Goal: Task Accomplishment & Management: Use online tool/utility

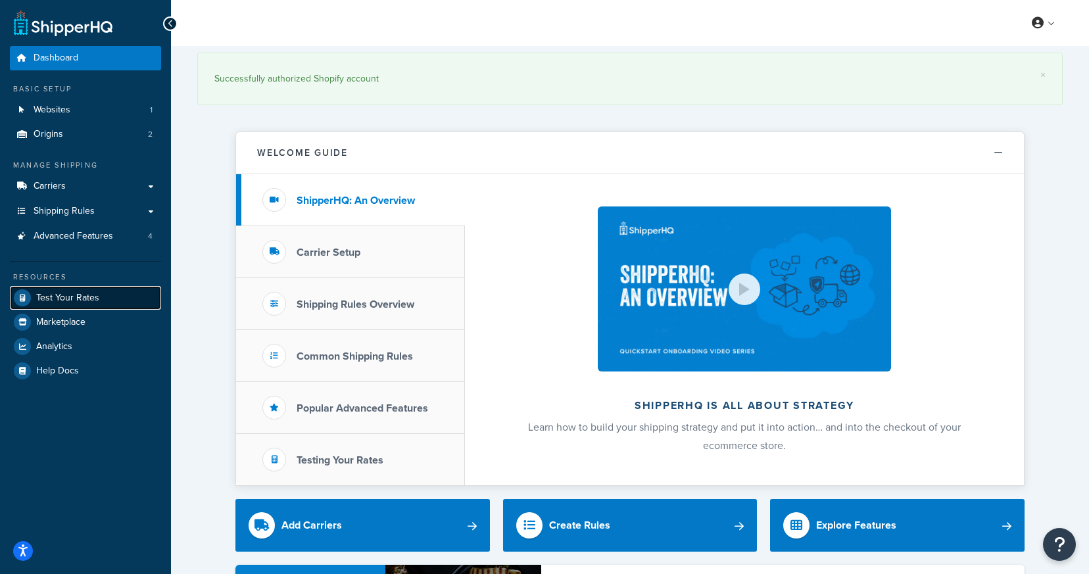
click at [84, 301] on span "Test Your Rates" at bounding box center [67, 298] width 63 height 11
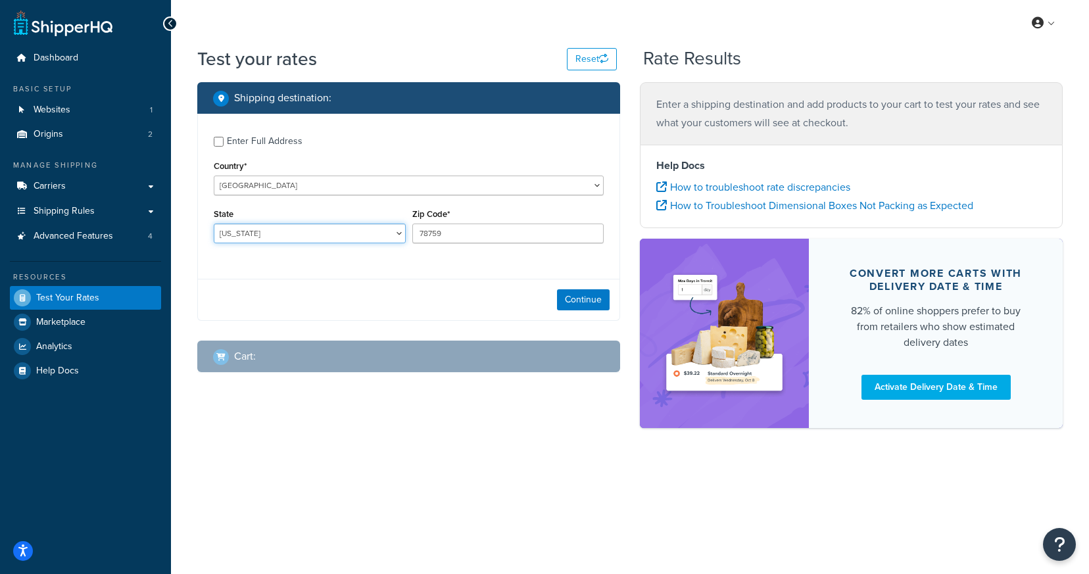
click at [295, 232] on select "[US_STATE] [US_STATE] [US_STATE] [US_STATE] [US_STATE] Armed Forces Americas Ar…" at bounding box center [310, 234] width 192 height 20
select select "IL"
click at [214, 224] on select "[US_STATE] [US_STATE] [US_STATE] [US_STATE] [US_STATE] Armed Forces Americas Ar…" at bounding box center [310, 234] width 192 height 20
click at [439, 237] on input "78759" at bounding box center [508, 234] width 192 height 20
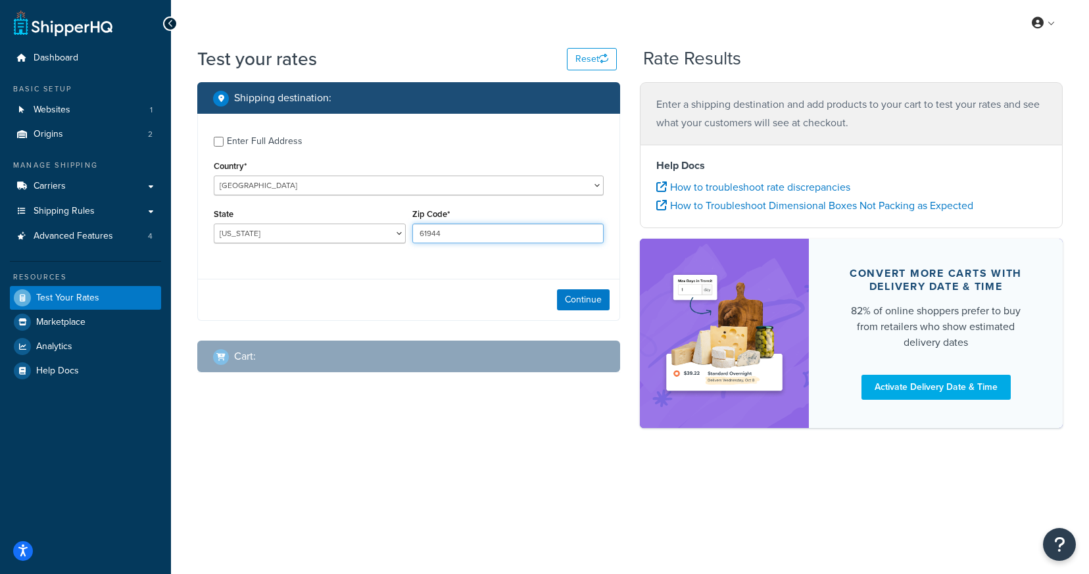
type input "61944"
click at [435, 278] on div "Enter Full Address Country* [GEOGRAPHIC_DATA] [GEOGRAPHIC_DATA] [GEOGRAPHIC_DAT…" at bounding box center [408, 217] width 423 height 207
click at [226, 140] on div "Enter Full Address" at bounding box center [409, 140] width 390 height 21
click at [220, 140] on input "Enter Full Address" at bounding box center [219, 142] width 10 height 10
checkbox input "true"
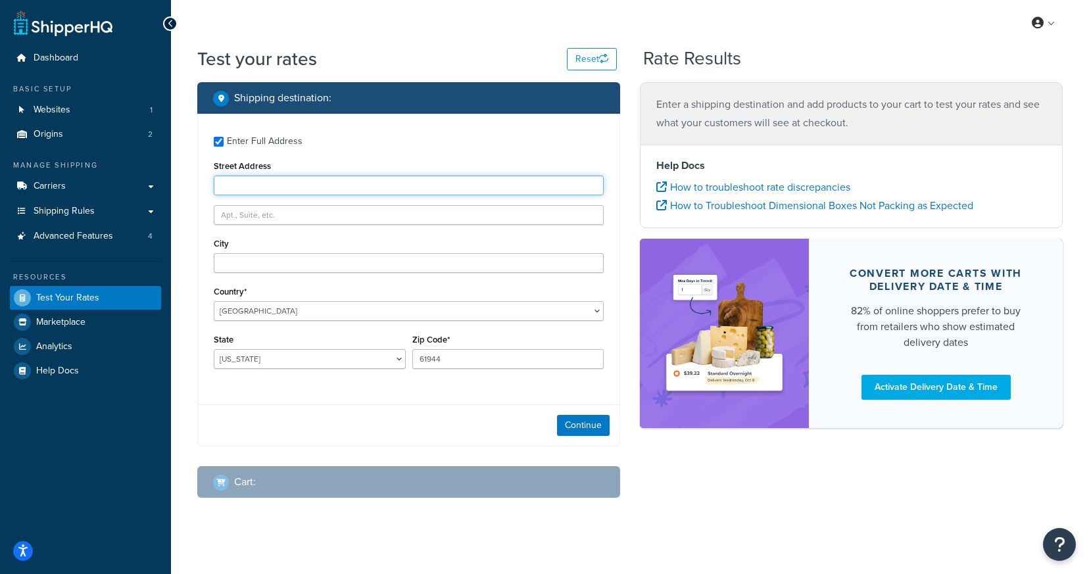
click at [263, 185] on input "Street Address" at bounding box center [409, 186] width 390 height 20
type input "[STREET_ADDRESS]"
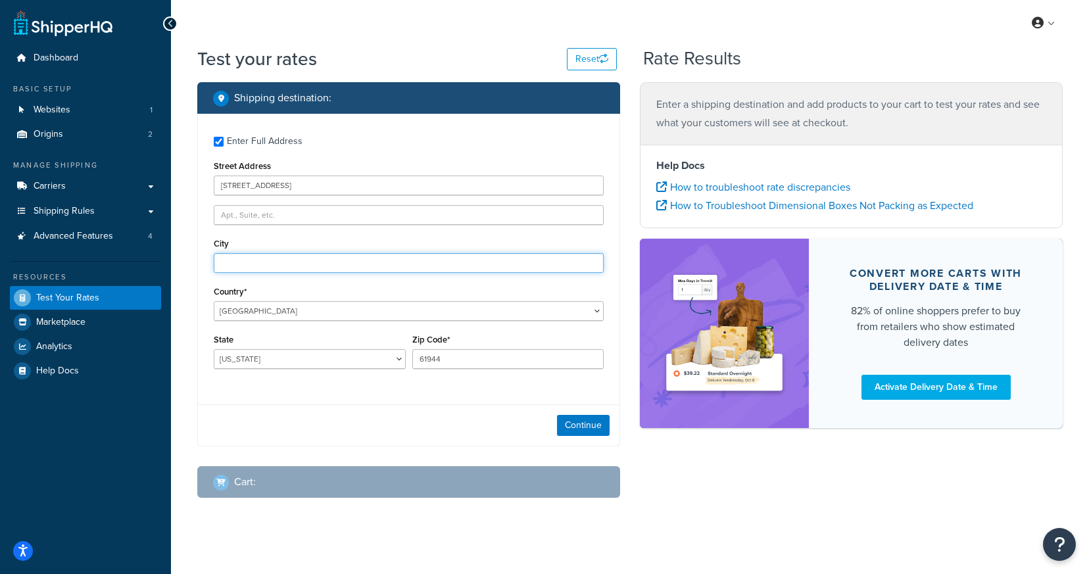
click at [261, 262] on input "City" at bounding box center [409, 263] width 390 height 20
type input "[GEOGRAPHIC_DATA]"
click at [262, 333] on div "State [US_STATE] [US_STATE] [US_STATE] [US_STATE] [US_STATE] Armed Forces Ameri…" at bounding box center [310, 350] width 192 height 38
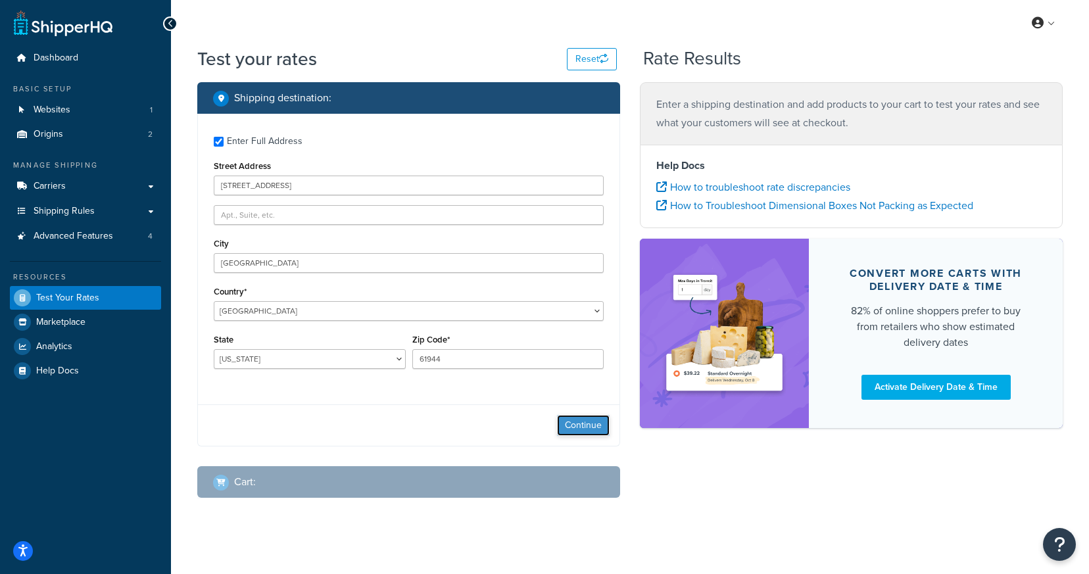
click at [575, 429] on button "Continue" at bounding box center [583, 425] width 53 height 21
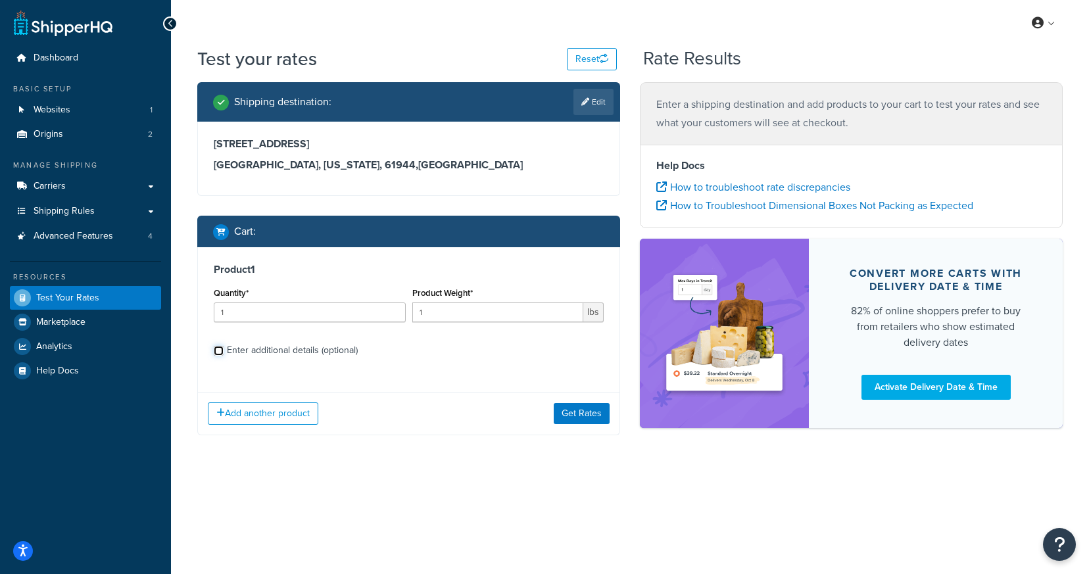
click at [219, 353] on input "Enter additional details (optional)" at bounding box center [219, 351] width 10 height 10
checkbox input "true"
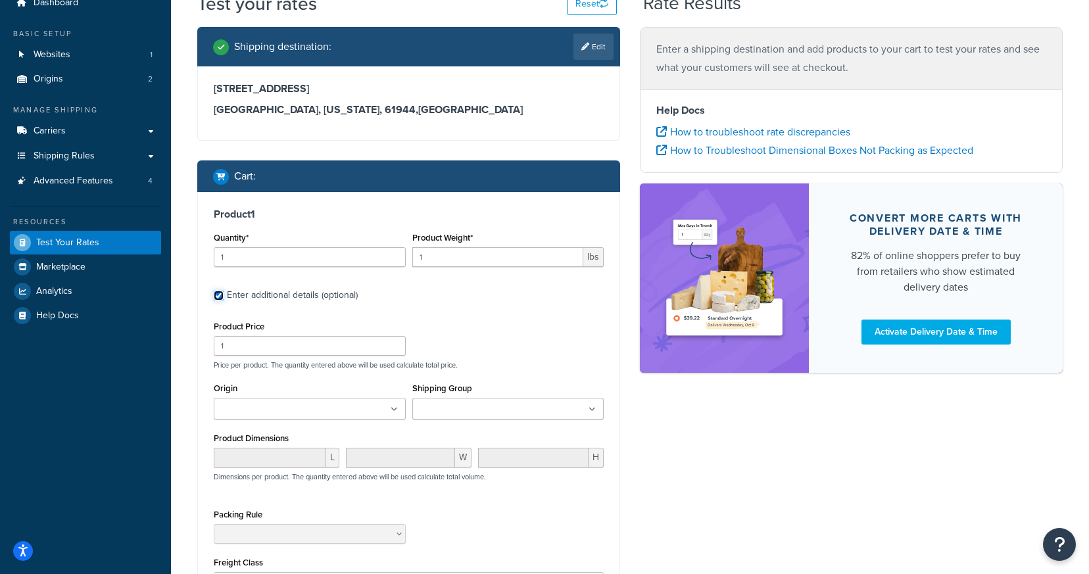
scroll to position [124, 0]
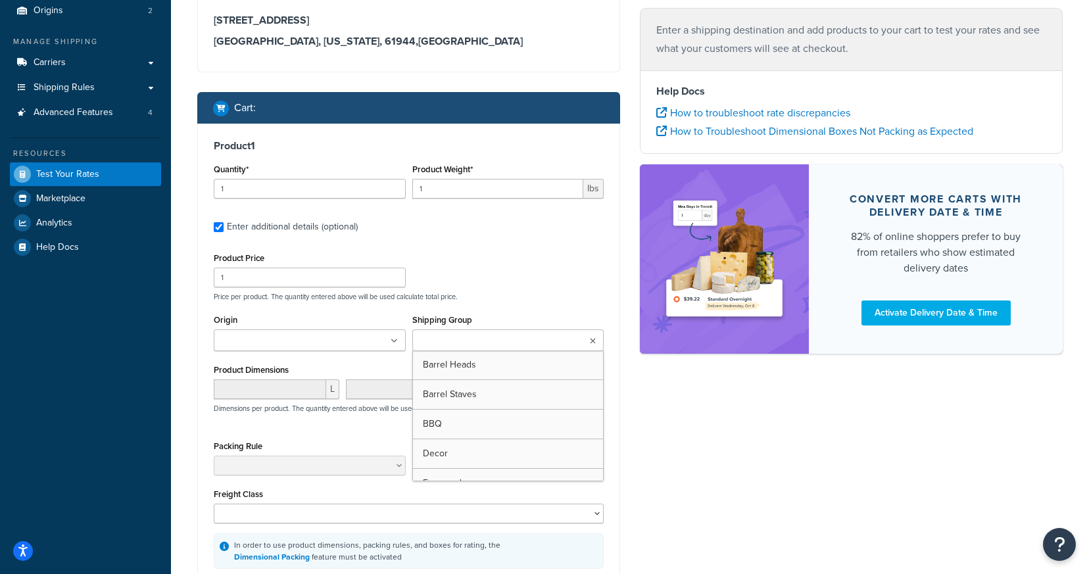
click at [463, 349] on ul at bounding box center [508, 341] width 192 height 22
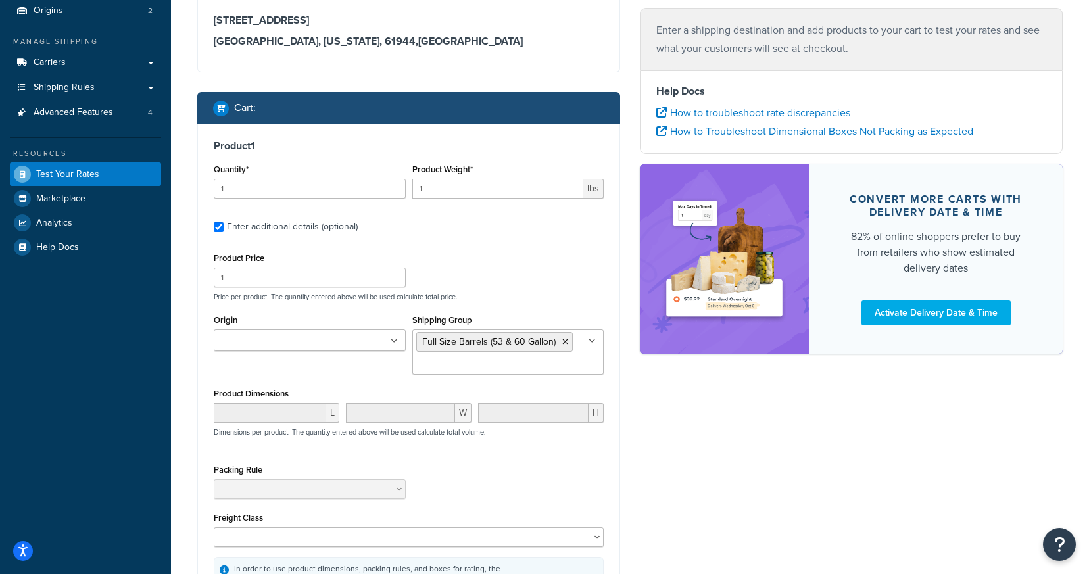
click at [472, 244] on div "Product 1 Quantity* 1 Product Weight* 1 lbs Enter additional details (optional)…" at bounding box center [409, 367] width 422 height 486
click at [385, 345] on ul at bounding box center [310, 341] width 192 height 22
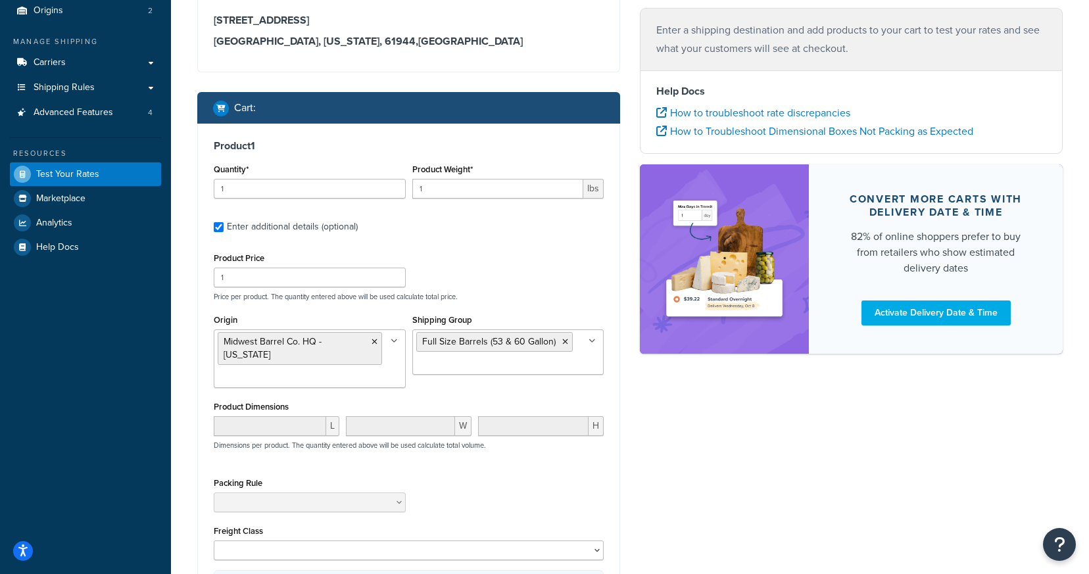
click at [530, 260] on div "Product Price 1 Price per product. The quantity entered above will be used calc…" at bounding box center [409, 275] width 397 height 52
click at [520, 195] on input "1" at bounding box center [498, 189] width 172 height 20
type input "140"
click at [523, 233] on label "Enter additional details (optional)" at bounding box center [415, 225] width 377 height 21
click at [224, 232] on input "Enter additional details (optional)" at bounding box center [219, 227] width 10 height 10
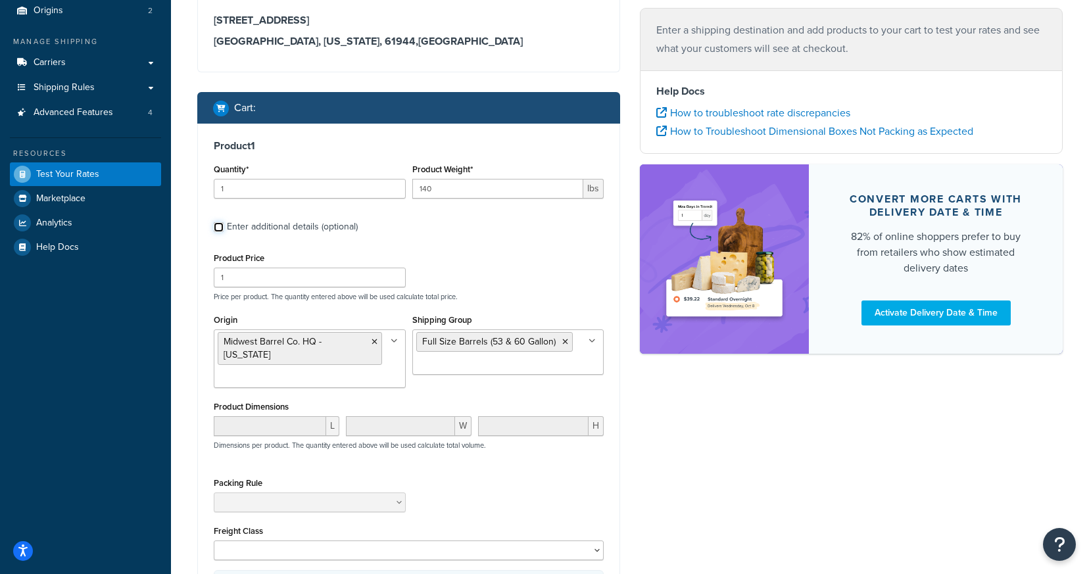
scroll to position [0, 0]
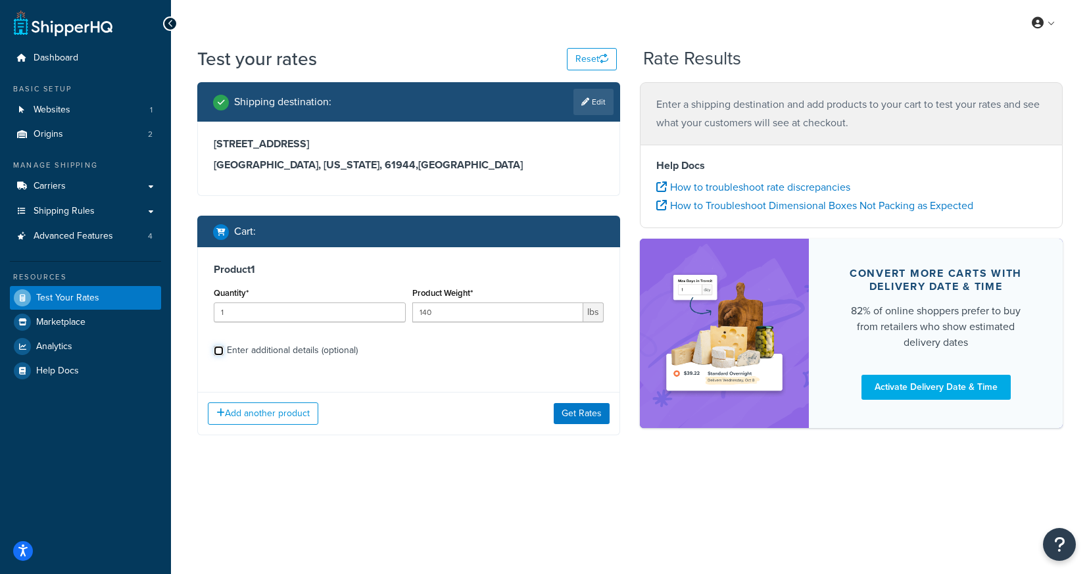
click at [220, 351] on input "Enter additional details (optional)" at bounding box center [219, 351] width 10 height 10
checkbox input "true"
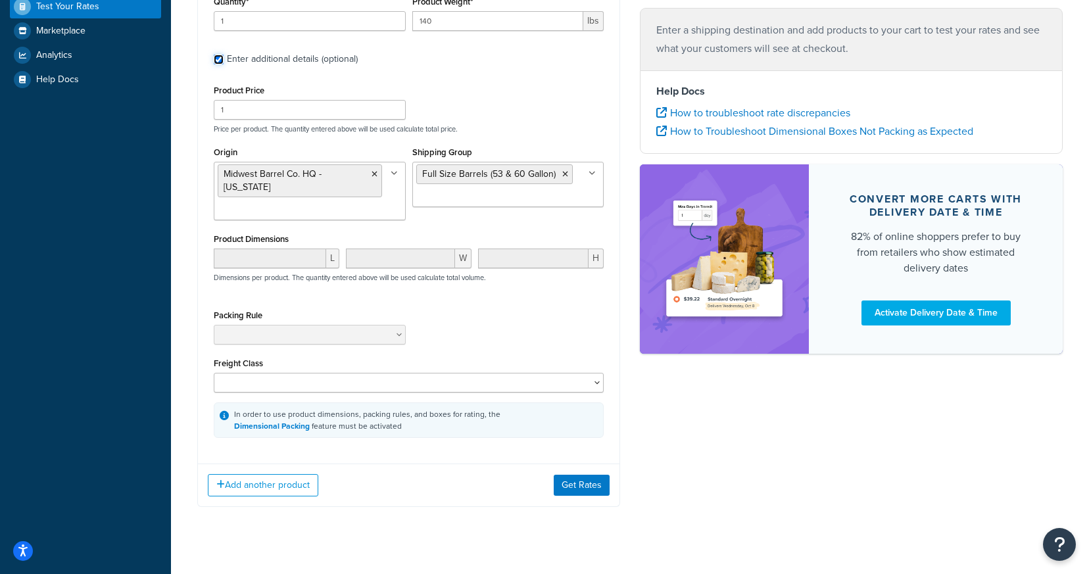
scroll to position [293, 0]
click at [431, 223] on div "Origin Midwest Barrel Co. HQ - [US_STATE] [US_STATE] [GEOGRAPHIC_DATA] Co. Ship…" at bounding box center [409, 185] width 397 height 87
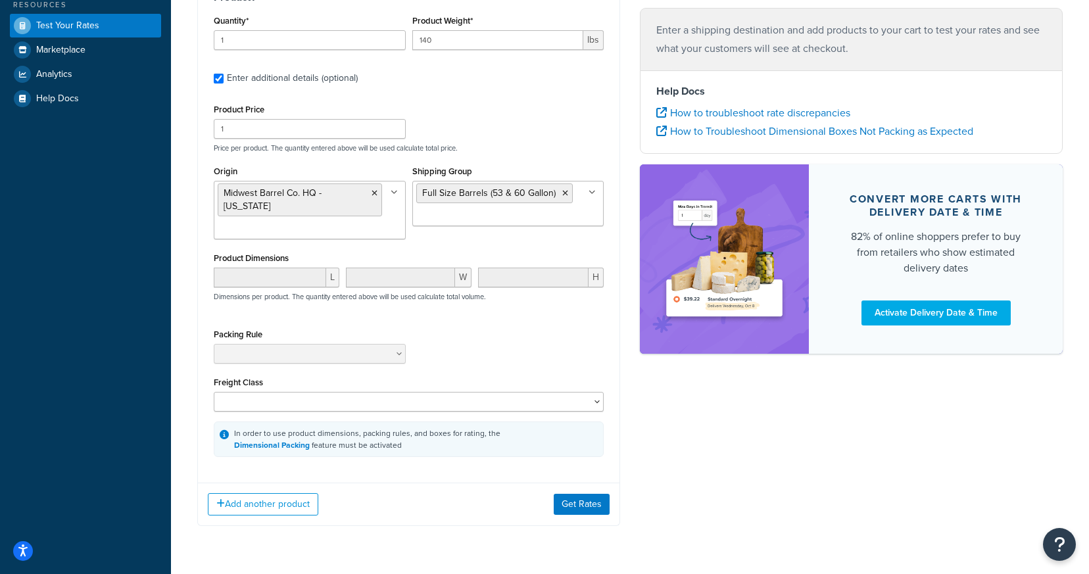
scroll to position [262, 0]
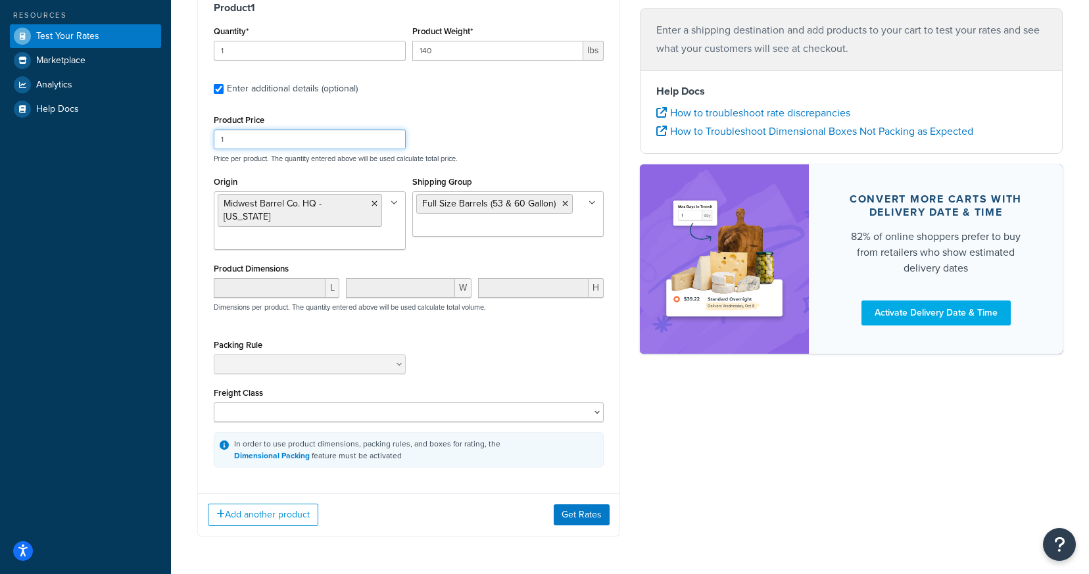
click at [360, 143] on input "1" at bounding box center [310, 140] width 192 height 20
click at [292, 355] on div "Packing Rule" at bounding box center [310, 355] width 192 height 38
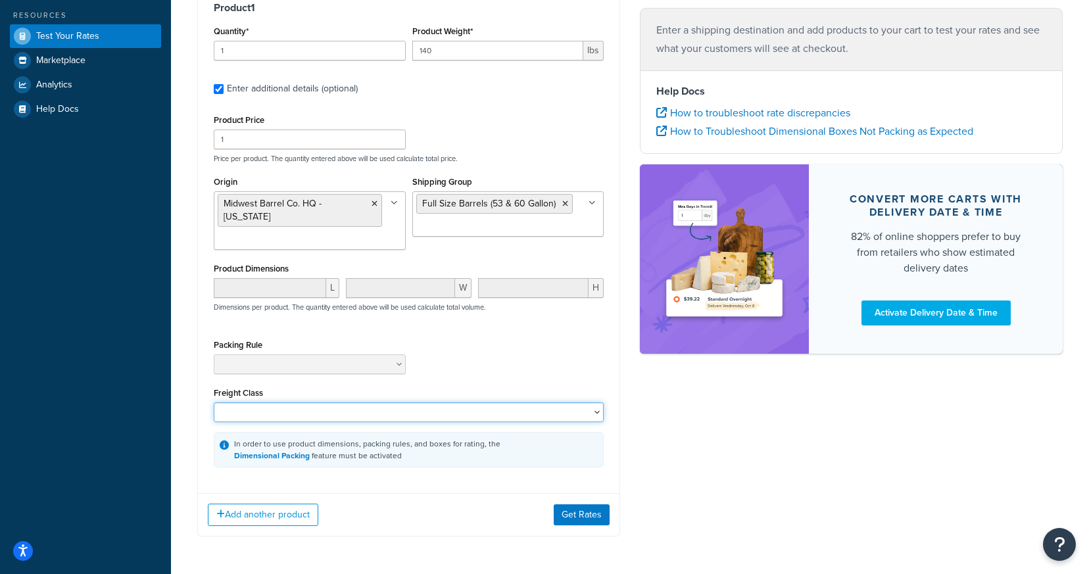
click at [292, 421] on select "50 55 60 65 70 77.5 85 92.5 100 110 125 150 175 200 250 300 400 500" at bounding box center [409, 413] width 390 height 20
select select "125"
click at [214, 404] on select "50 55 60 65 70 77.5 85 92.5 100 110 125 150 175 200 250 300 400 500" at bounding box center [409, 413] width 390 height 20
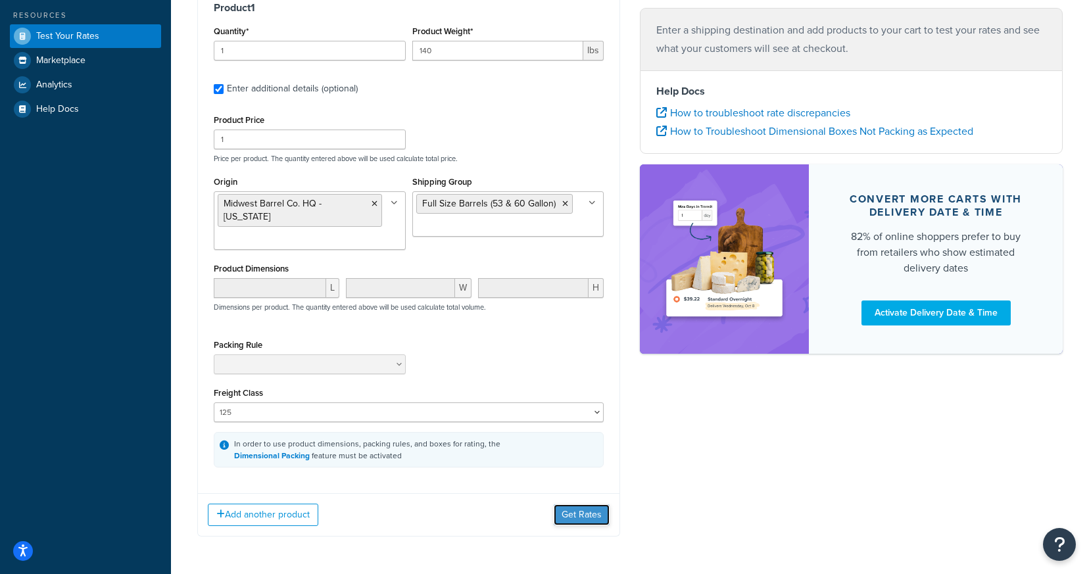
click at [570, 508] on button "Get Rates" at bounding box center [582, 515] width 56 height 21
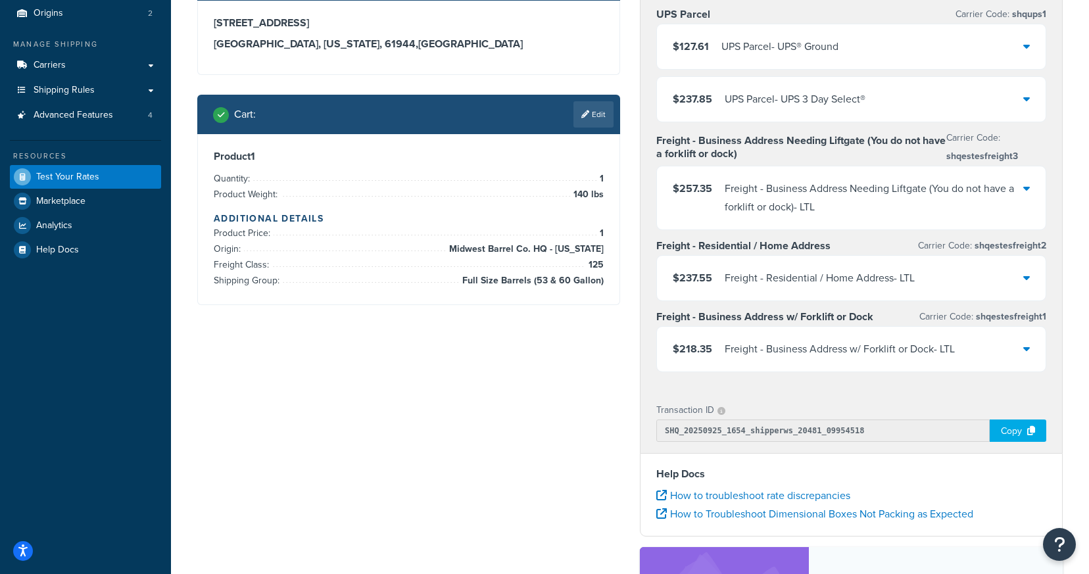
scroll to position [122, 0]
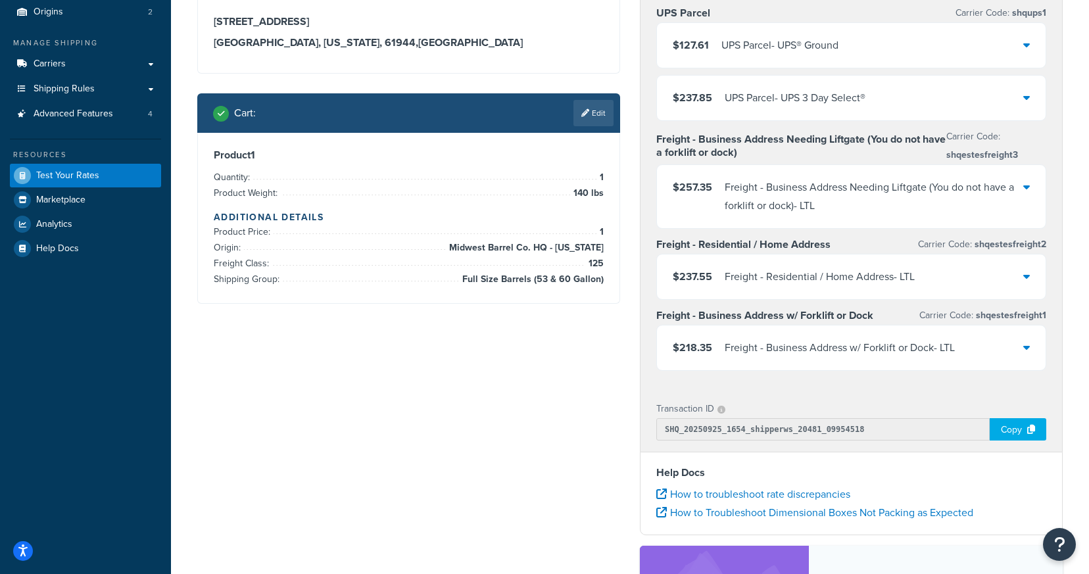
click at [809, 282] on div "Freight - Residential / Home Address - LTL" at bounding box center [820, 277] width 190 height 18
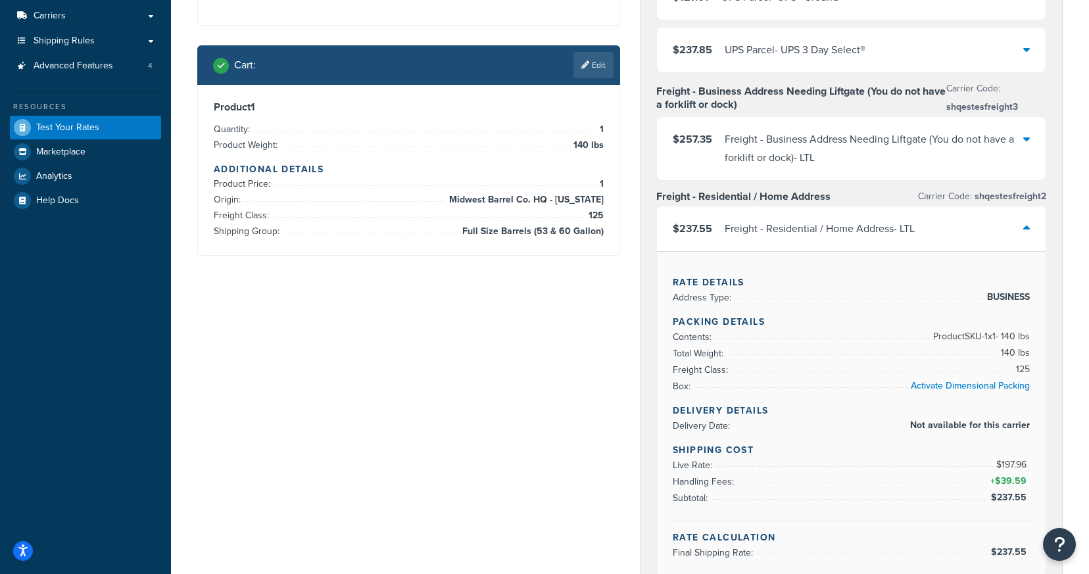
scroll to position [155, 0]
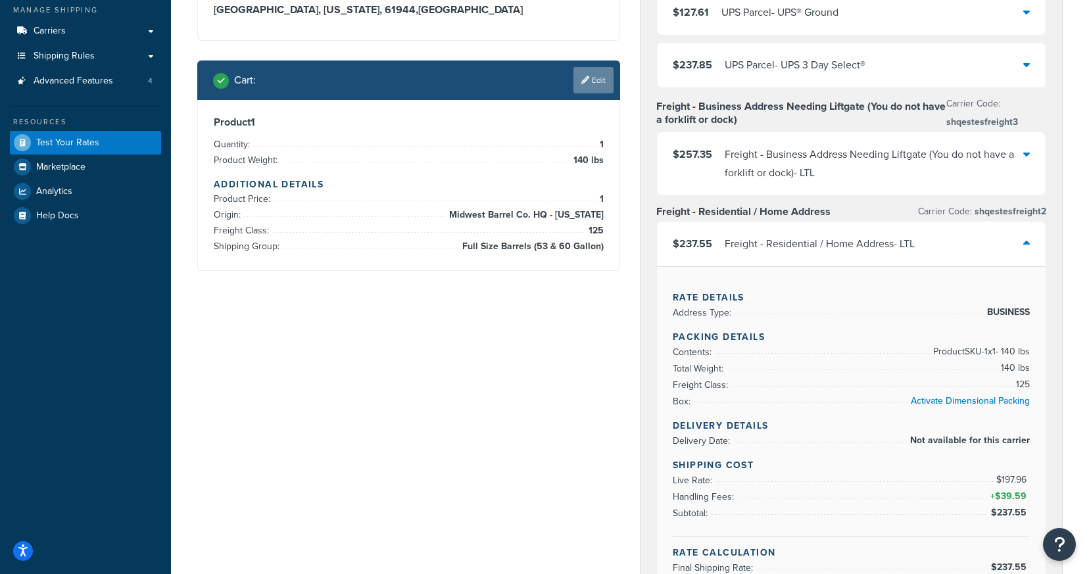
click at [594, 91] on link "Edit" at bounding box center [594, 80] width 40 height 26
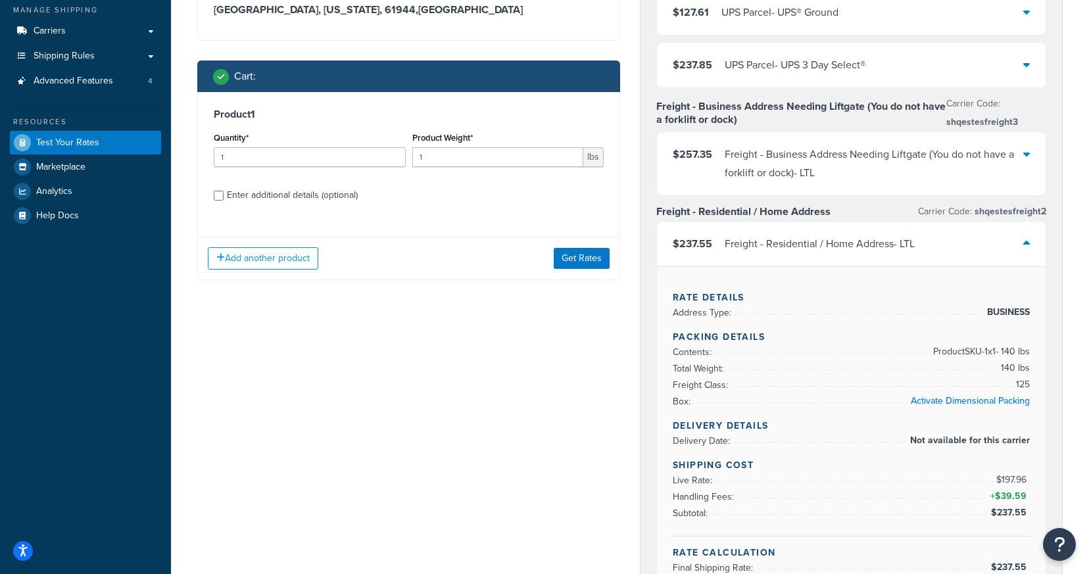
scroll to position [192, 0]
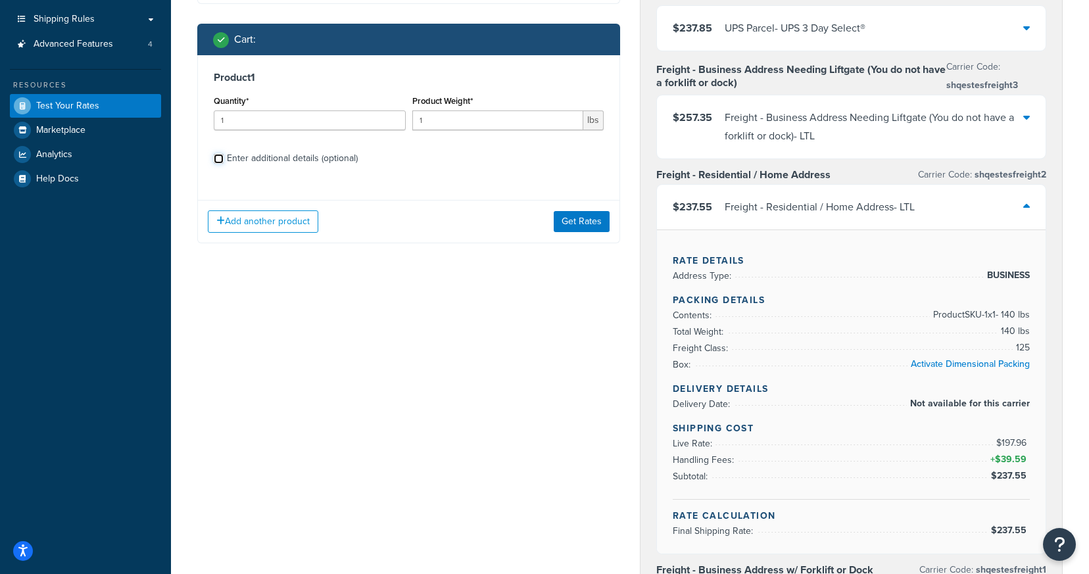
click at [220, 158] on input "Enter additional details (optional)" at bounding box center [219, 159] width 10 height 10
checkbox input "true"
select select "125"
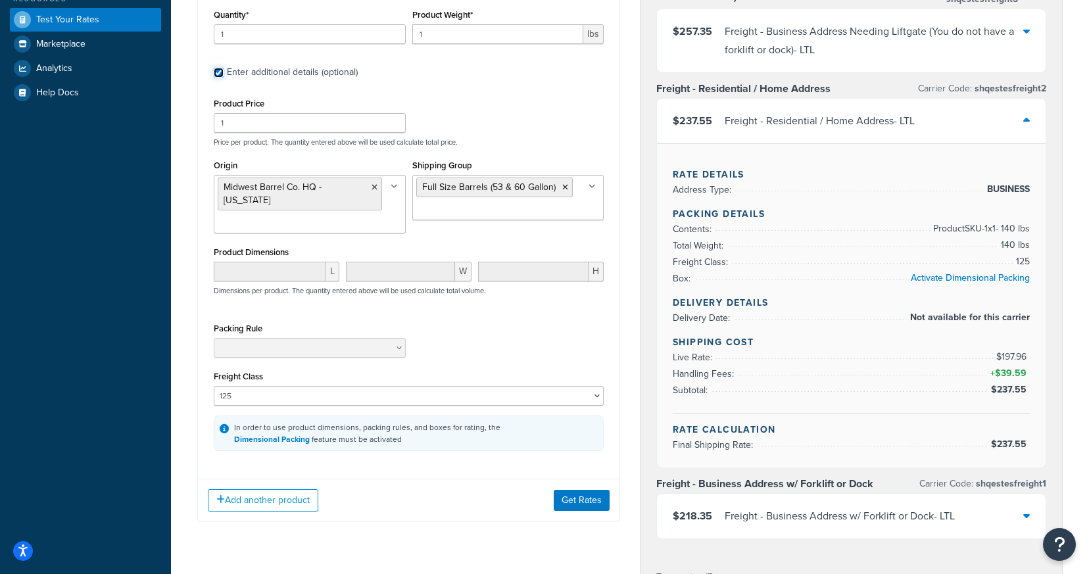
scroll to position [280, 0]
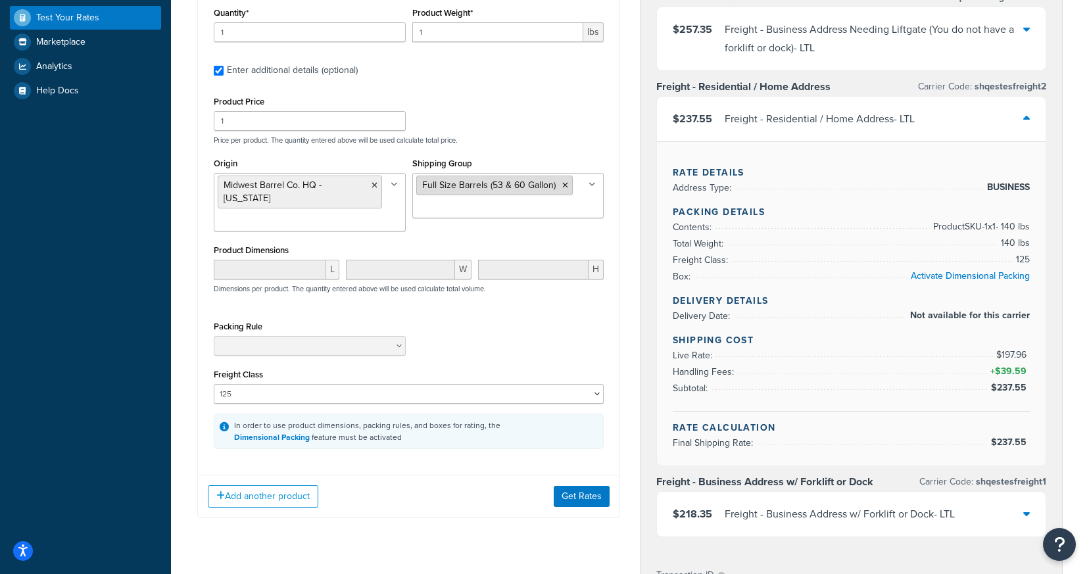
click at [562, 186] on icon at bounding box center [565, 186] width 6 height 8
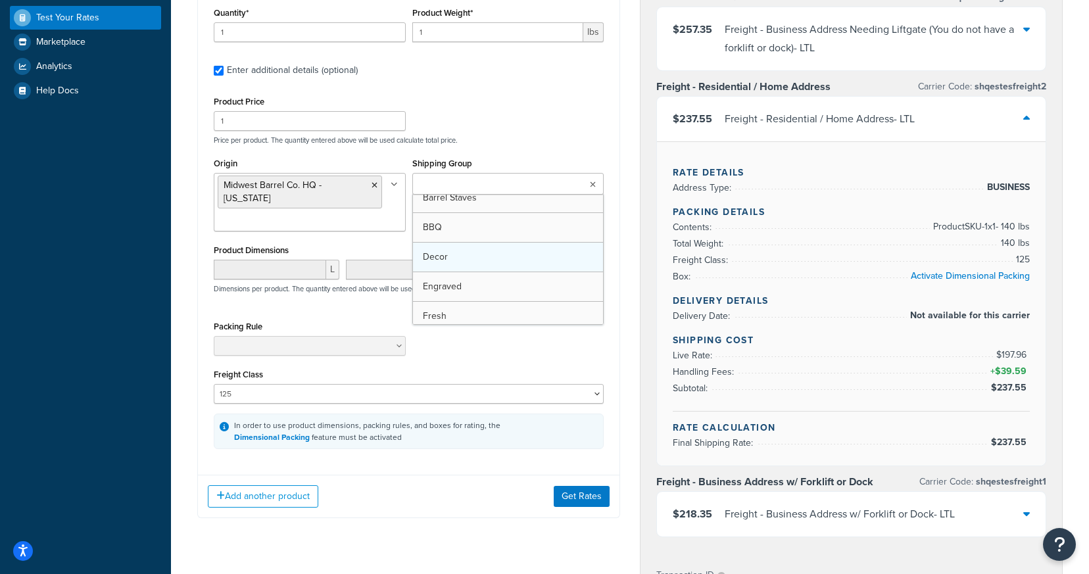
scroll to position [40, 0]
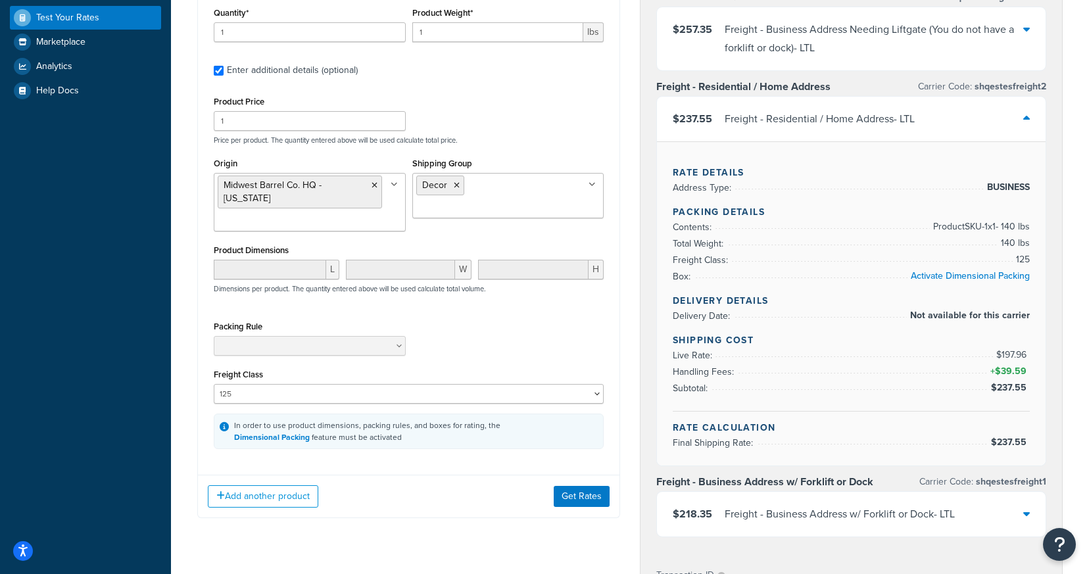
click at [519, 134] on div "Product Price 1 Price per product. The quantity entered above will be used calc…" at bounding box center [409, 119] width 397 height 52
click at [562, 496] on button "Get Rates" at bounding box center [582, 496] width 56 height 21
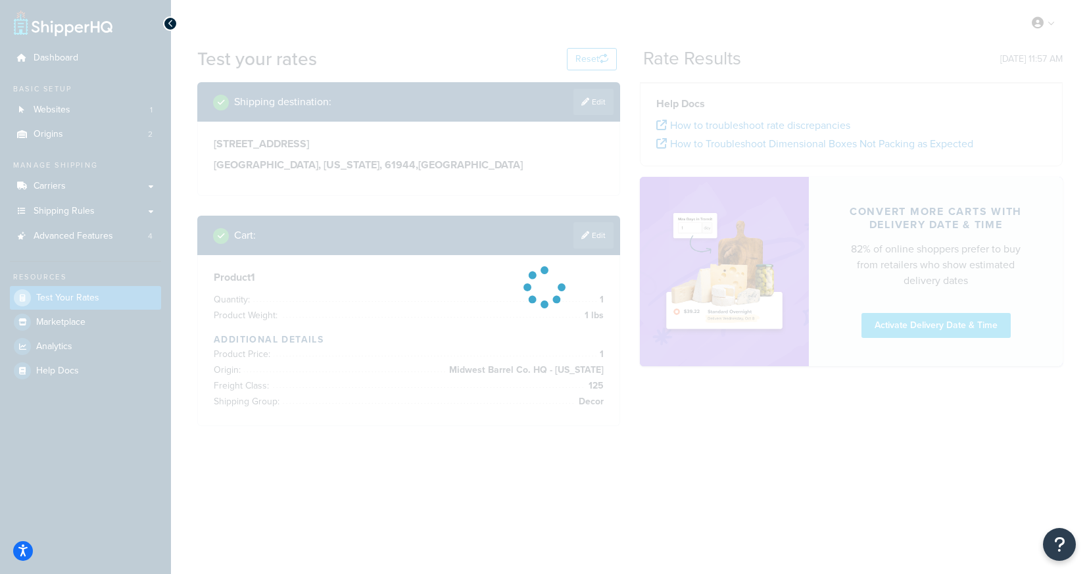
scroll to position [0, 0]
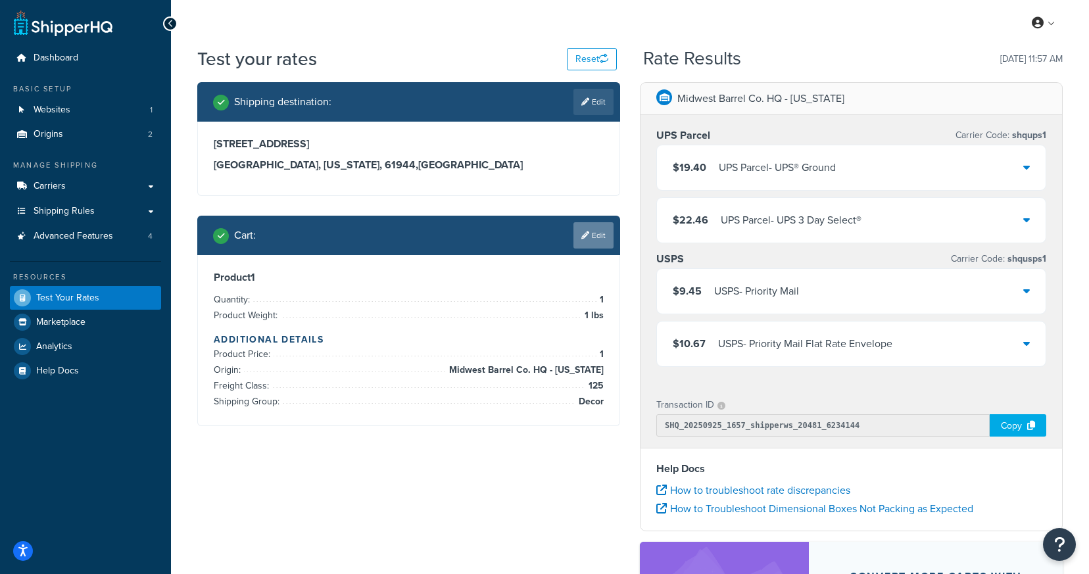
click at [597, 239] on link "Edit" at bounding box center [594, 235] width 40 height 26
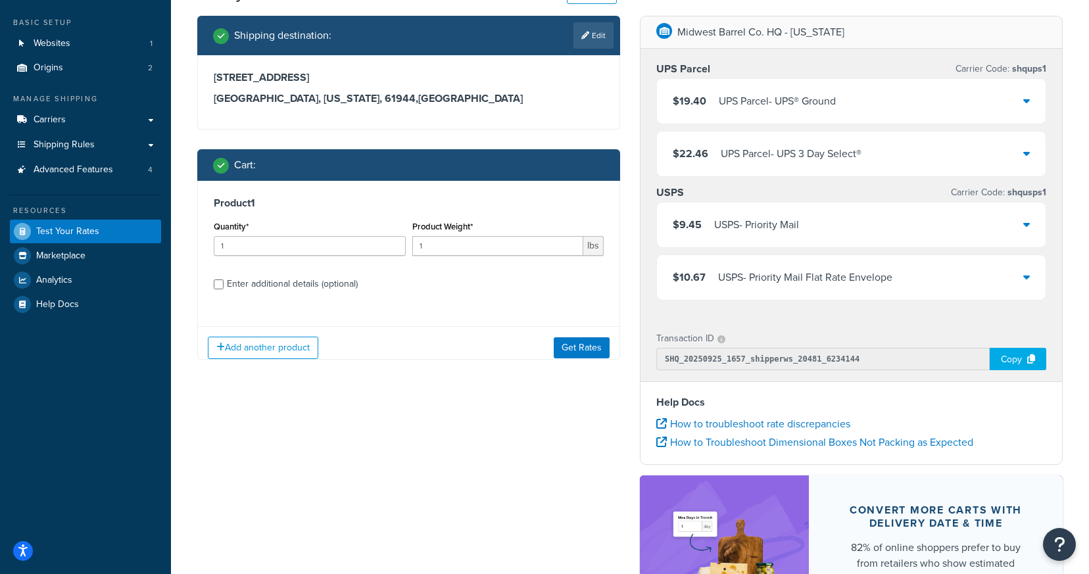
scroll to position [87, 0]
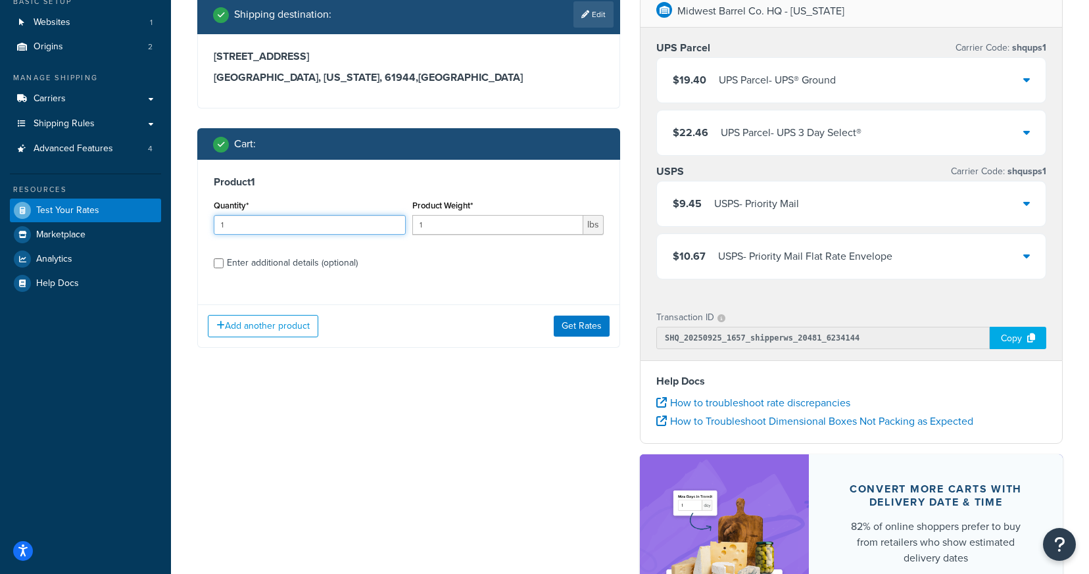
drag, startPoint x: 231, startPoint y: 222, endPoint x: 216, endPoint y: 222, distance: 14.5
click at [216, 222] on input "1" at bounding box center [310, 225] width 192 height 20
click at [301, 183] on h3 "Product 1" at bounding box center [409, 182] width 390 height 13
click at [416, 227] on input "1" at bounding box center [498, 225] width 172 height 20
drag, startPoint x: 228, startPoint y: 224, endPoint x: 214, endPoint y: 224, distance: 13.8
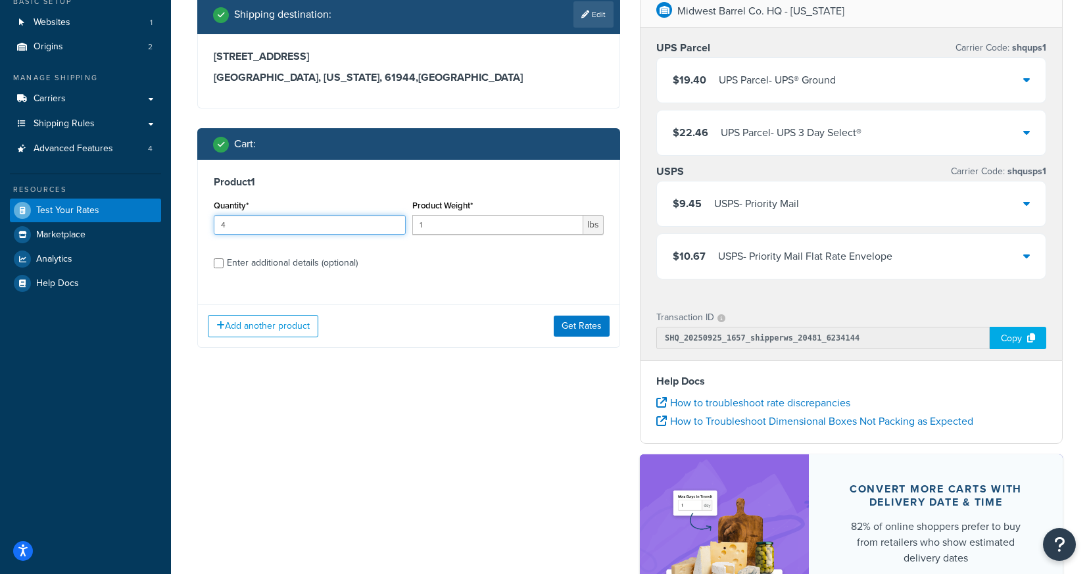
click at [214, 224] on input "4" at bounding box center [310, 225] width 192 height 20
type input "1"
drag, startPoint x: 430, startPoint y: 219, endPoint x: 437, endPoint y: 224, distance: 8.6
click at [437, 224] on input "1" at bounding box center [498, 225] width 172 height 20
type input "140"
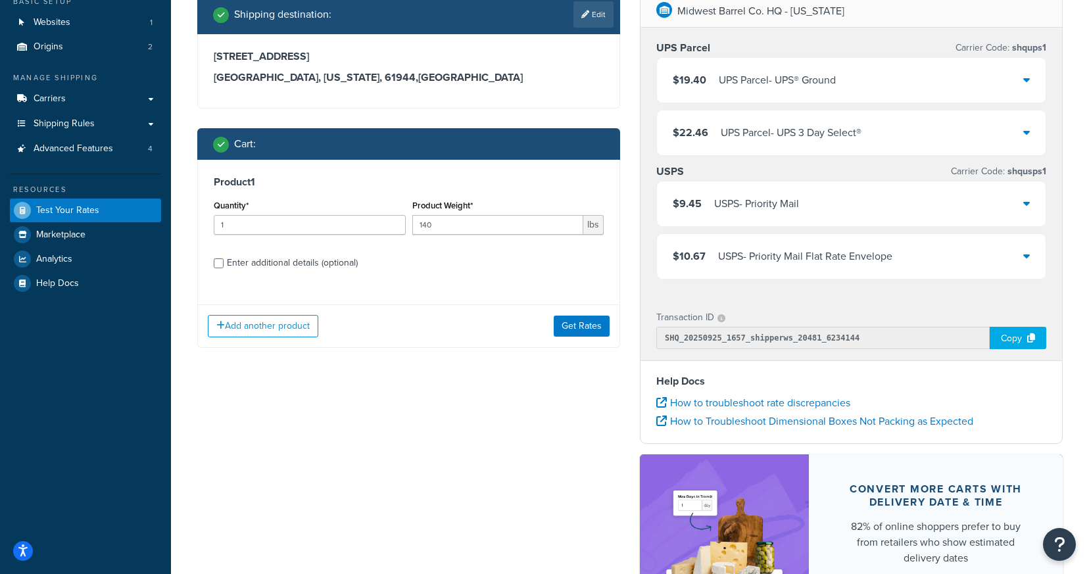
click at [336, 195] on div "Product 1 Quantity* 1 Product Weight* 140 lbs Enter additional details (optiona…" at bounding box center [409, 227] width 422 height 135
click at [251, 224] on input "1" at bounding box center [310, 225] width 192 height 20
click at [392, 224] on input "2" at bounding box center [310, 225] width 192 height 20
click at [392, 224] on input "3" at bounding box center [310, 225] width 192 height 20
type input "4"
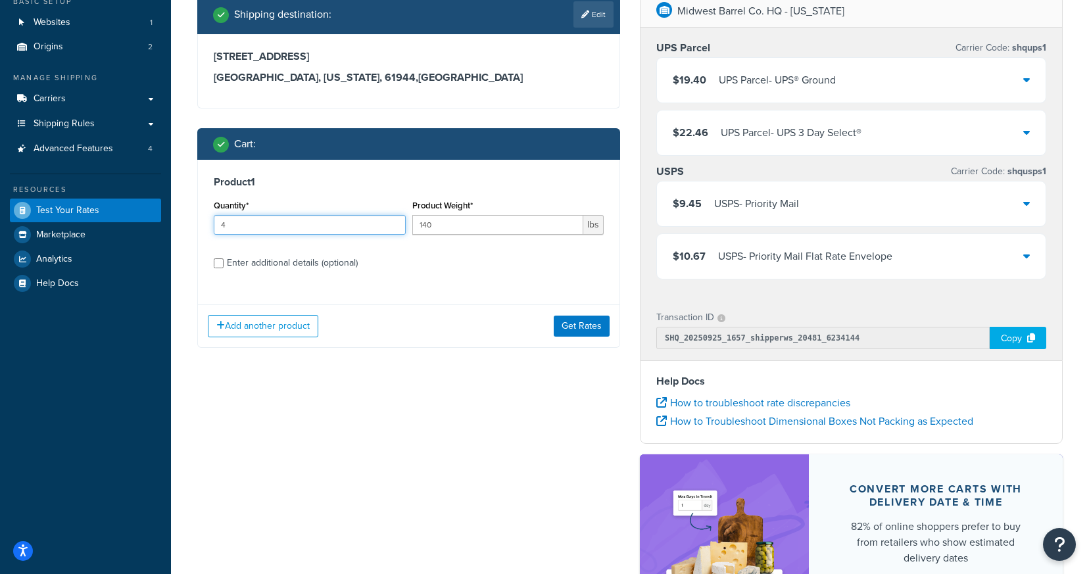
click at [392, 224] on input "4" at bounding box center [310, 225] width 192 height 20
click at [389, 275] on div "Product 1 Quantity* 4 Product Weight* 140 lbs Enter additional details (optiona…" at bounding box center [409, 227] width 422 height 135
click at [217, 264] on input "Enter additional details (optional)" at bounding box center [219, 264] width 10 height 10
checkbox input "true"
select select "125"
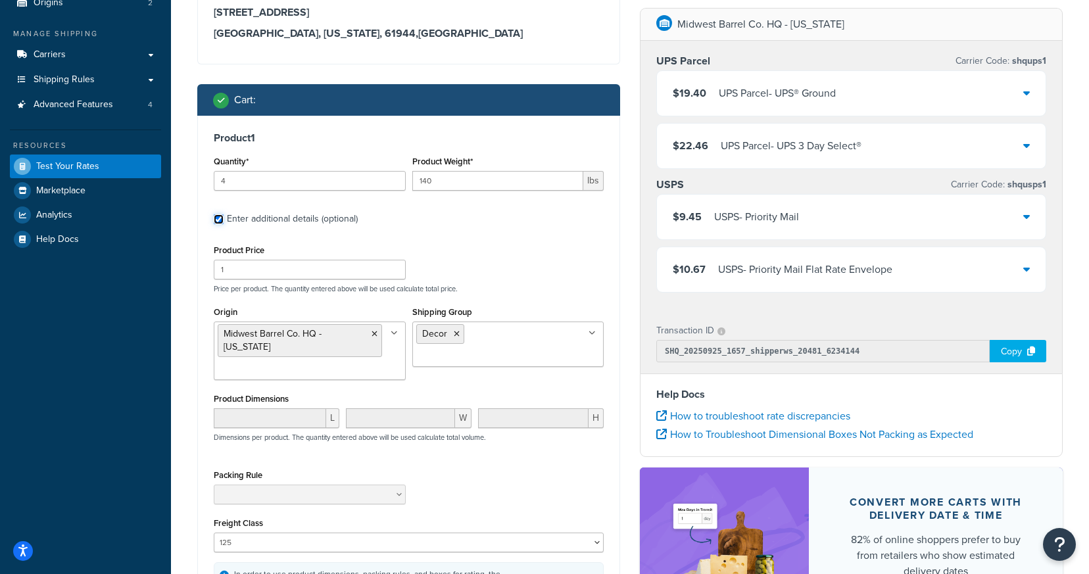
scroll to position [139, 0]
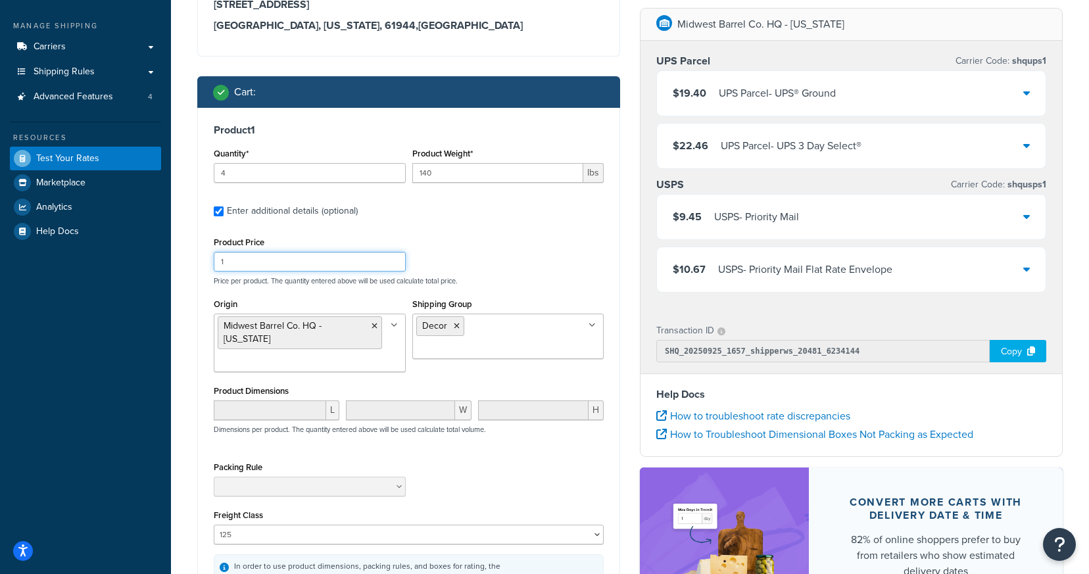
click at [290, 259] on input "1" at bounding box center [310, 262] width 192 height 20
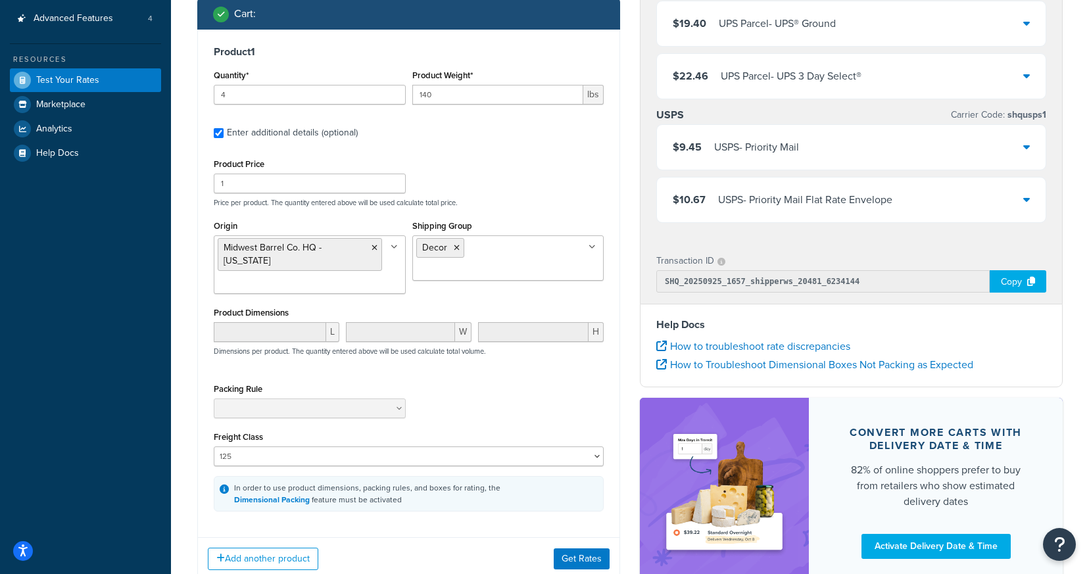
click at [470, 295] on div "Origin Midwest Barrel Co. HQ - [US_STATE] [US_STATE] [GEOGRAPHIC_DATA] Co. Ship…" at bounding box center [409, 260] width 397 height 87
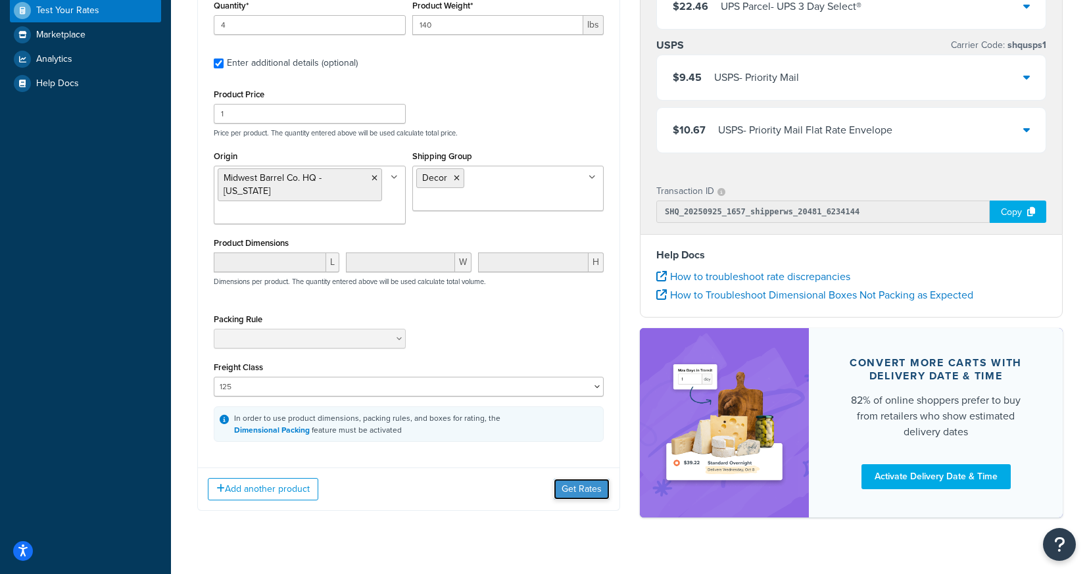
click at [578, 485] on button "Get Rates" at bounding box center [582, 489] width 56 height 21
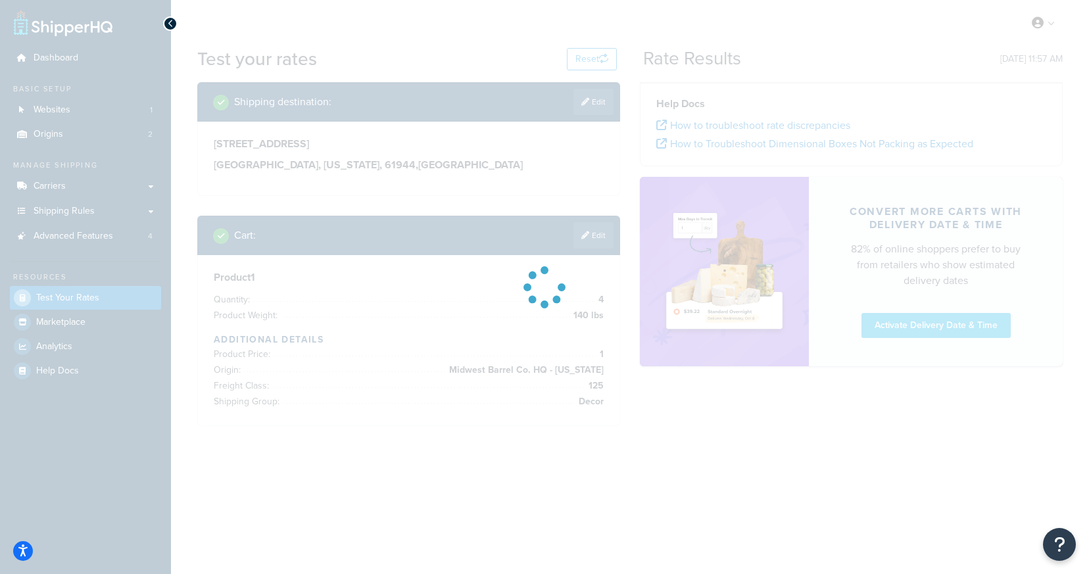
scroll to position [0, 0]
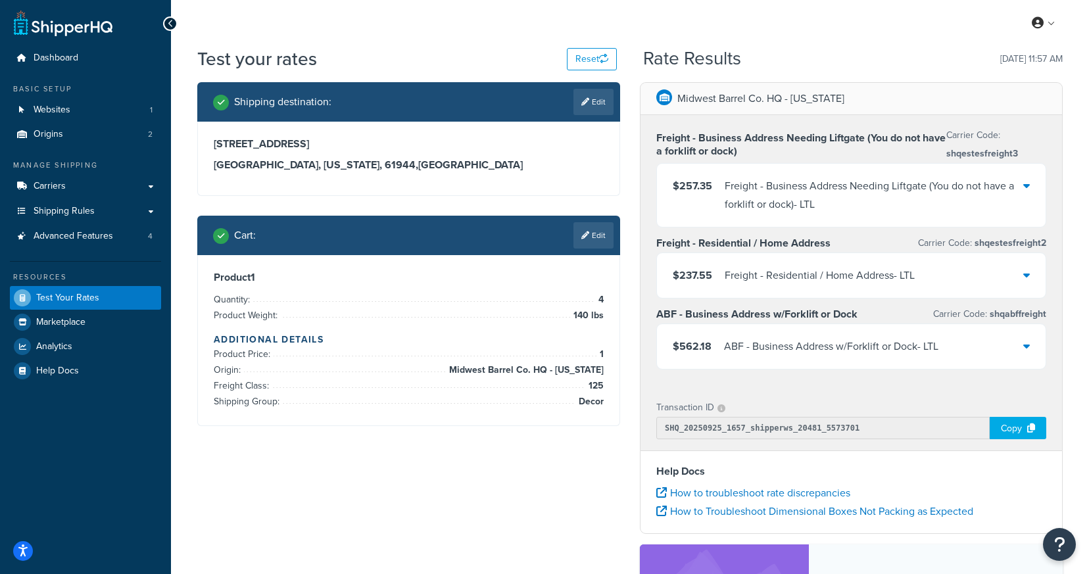
click at [792, 275] on div "Freight - Residential / Home Address - LTL" at bounding box center [820, 275] width 190 height 18
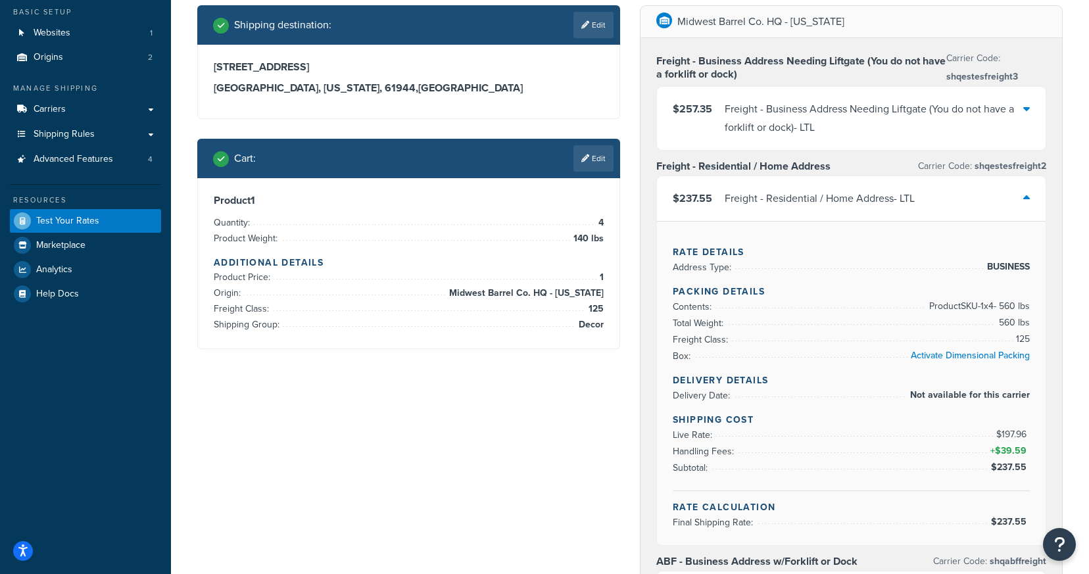
scroll to position [85, 0]
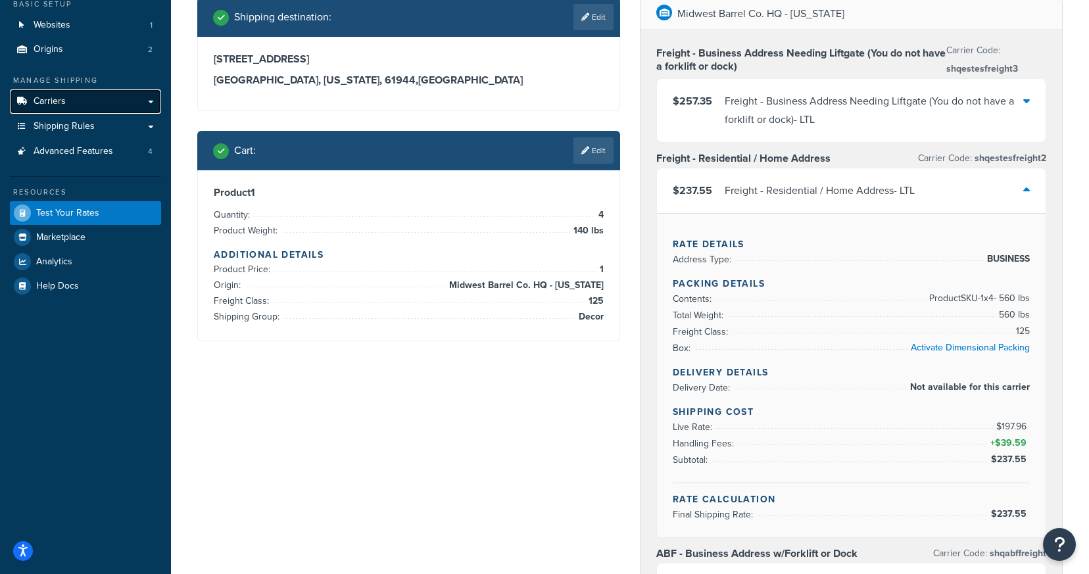
click at [84, 107] on link "Carriers" at bounding box center [85, 101] width 151 height 24
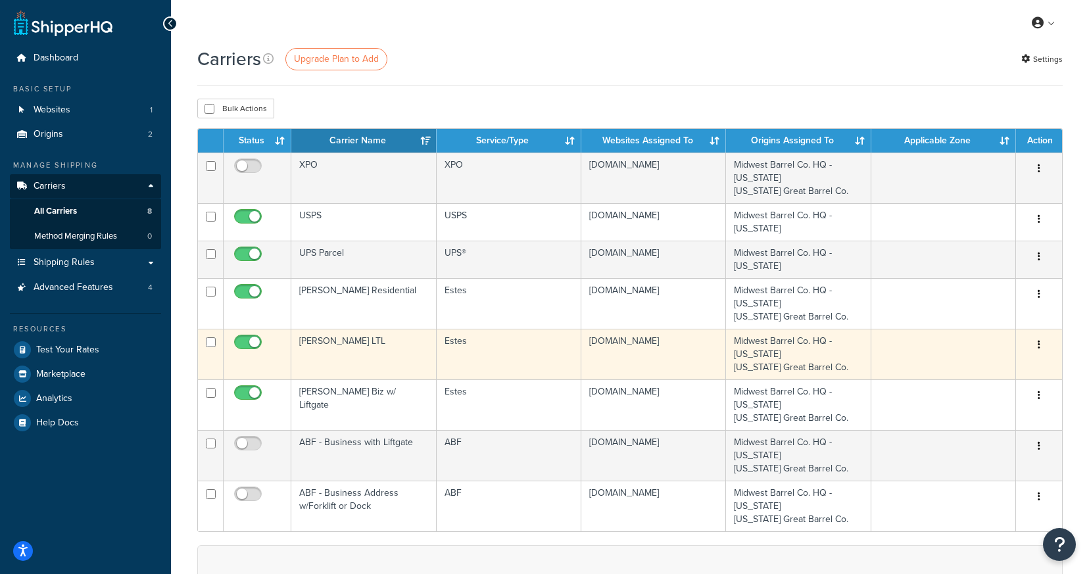
click at [337, 339] on td "[PERSON_NAME] LTL" at bounding box center [363, 354] width 145 height 51
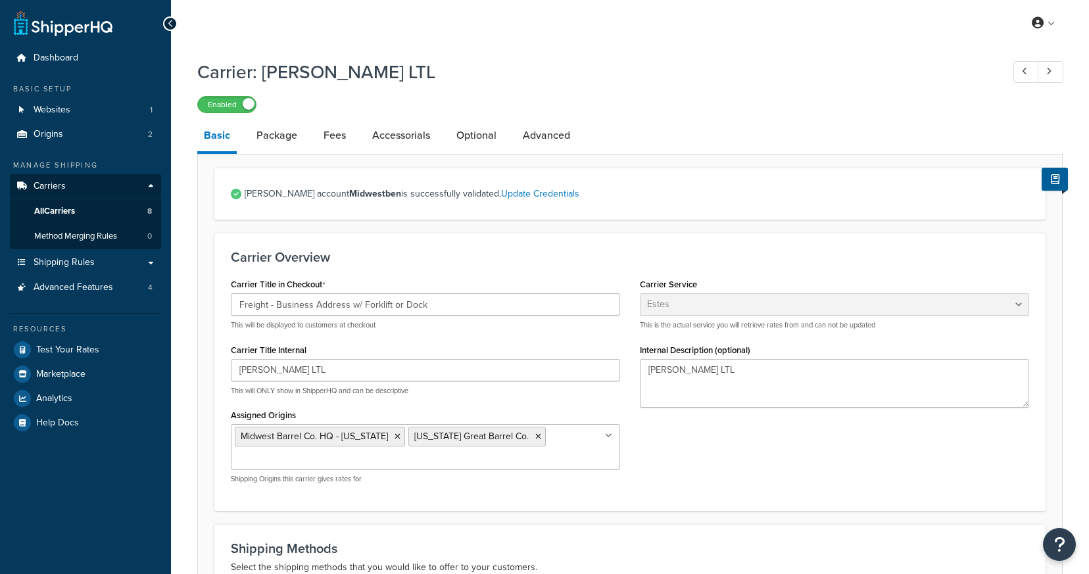
select select "estesFreight"
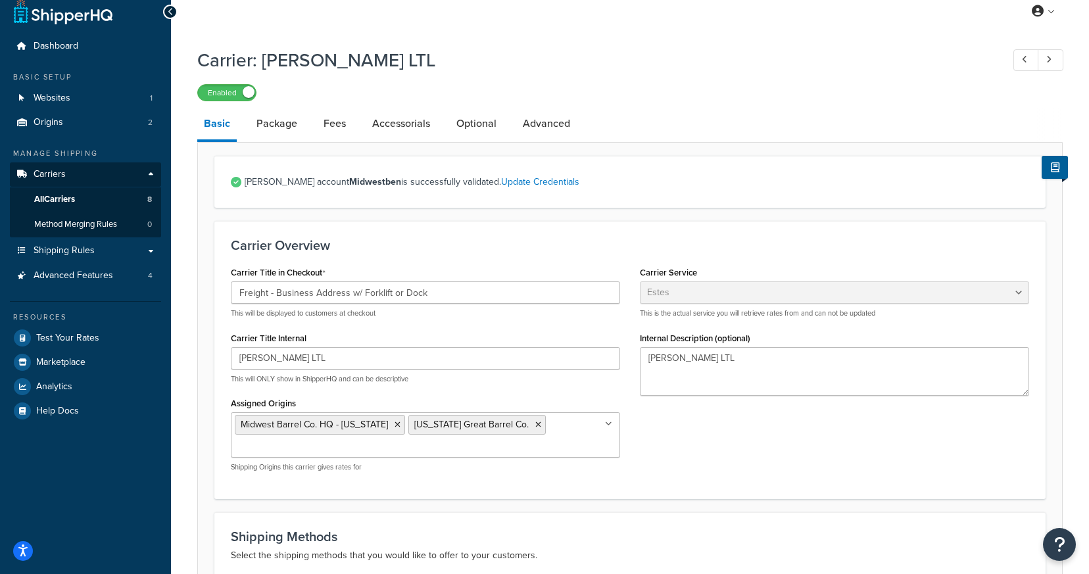
scroll to position [21, 0]
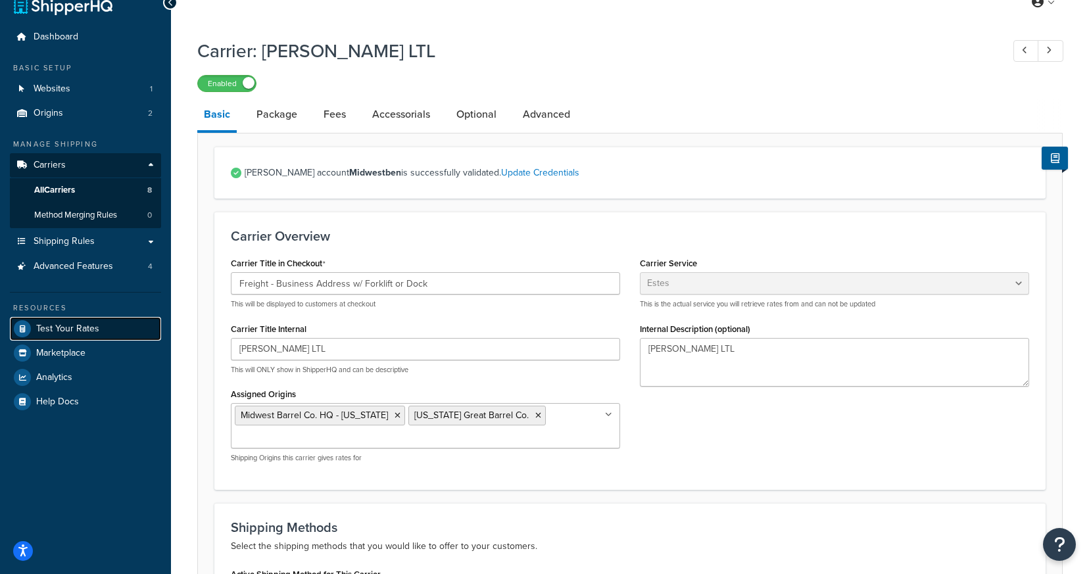
click at [62, 335] on link "Test Your Rates" at bounding box center [85, 329] width 151 height 24
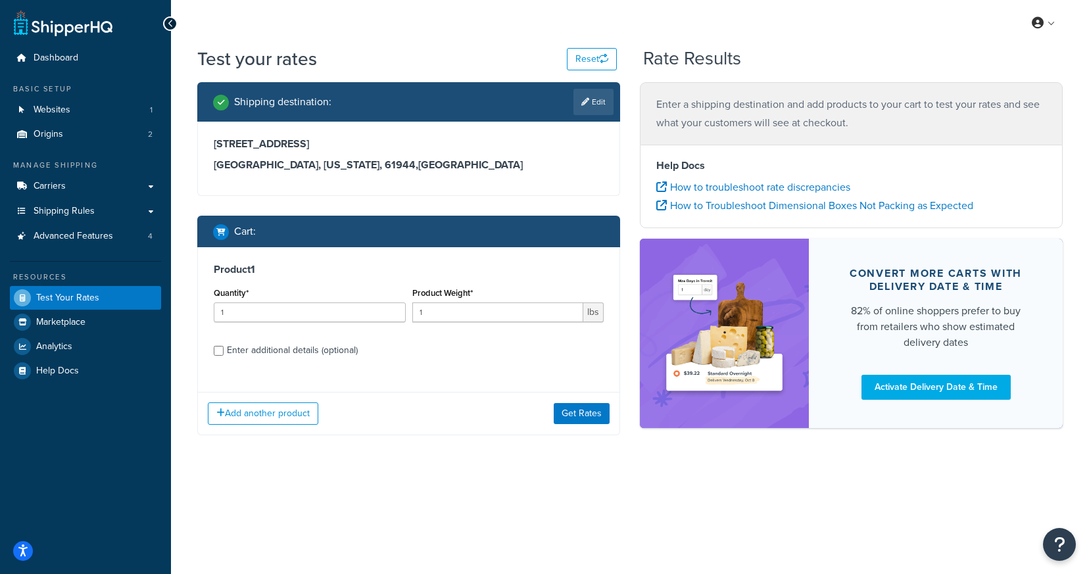
click at [224, 353] on div "Enter additional details (optional)" at bounding box center [409, 349] width 390 height 21
click at [222, 351] on input "Enter additional details (optional)" at bounding box center [219, 351] width 10 height 10
checkbox input "true"
select select "125"
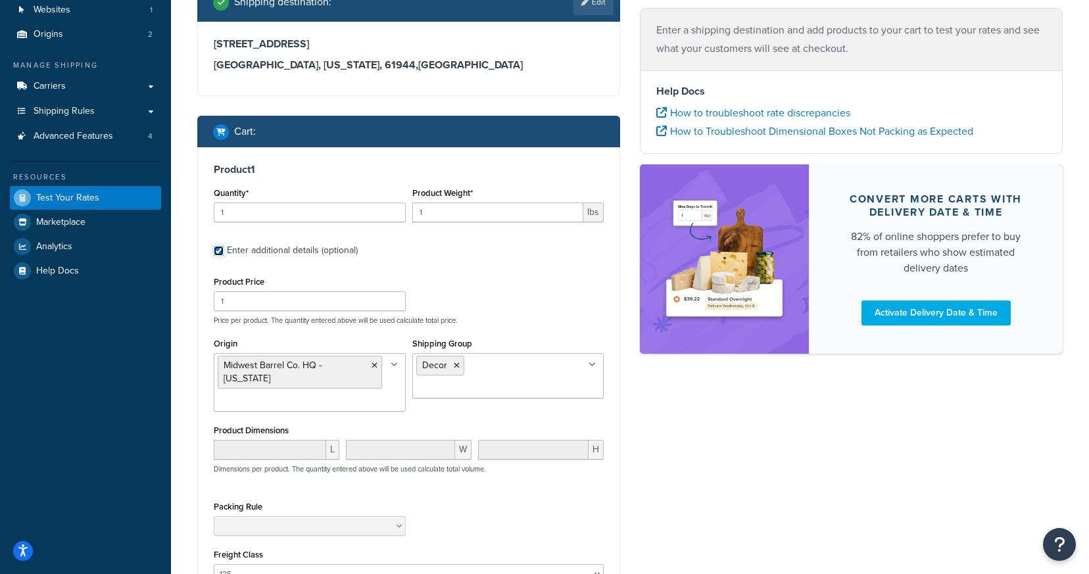
scroll to position [101, 0]
click at [345, 219] on input "1" at bounding box center [310, 212] width 192 height 20
type input "4"
click at [453, 222] on div "Product Weight* 1 lbs" at bounding box center [508, 208] width 199 height 48
click at [453, 218] on input "1" at bounding box center [498, 212] width 172 height 20
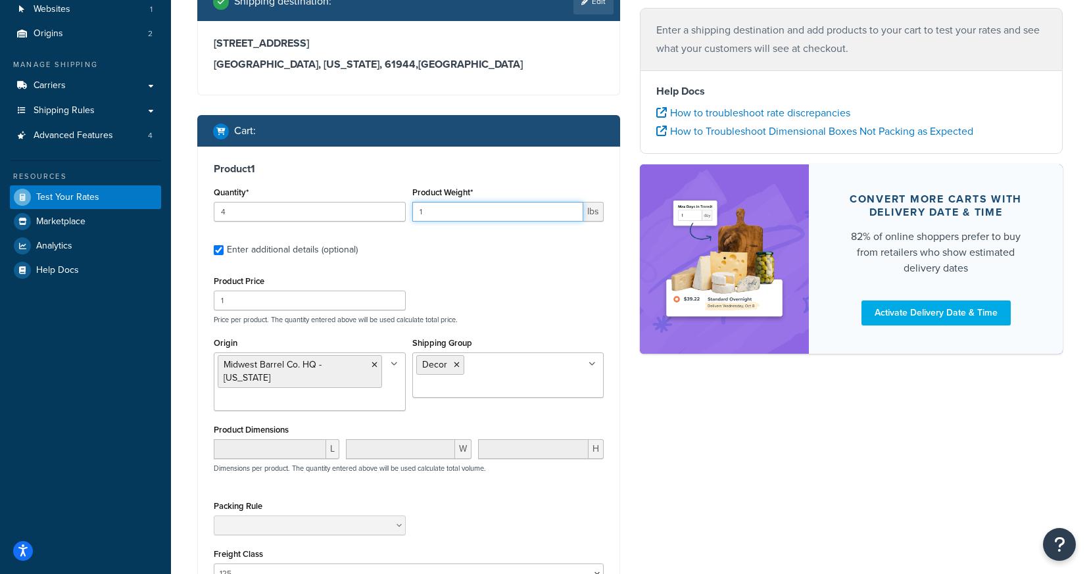
click at [453, 218] on input "1" at bounding box center [498, 212] width 172 height 20
type input "1"
type input "140"
click at [496, 228] on div "Product Weight* 140 lbs" at bounding box center [508, 208] width 199 height 48
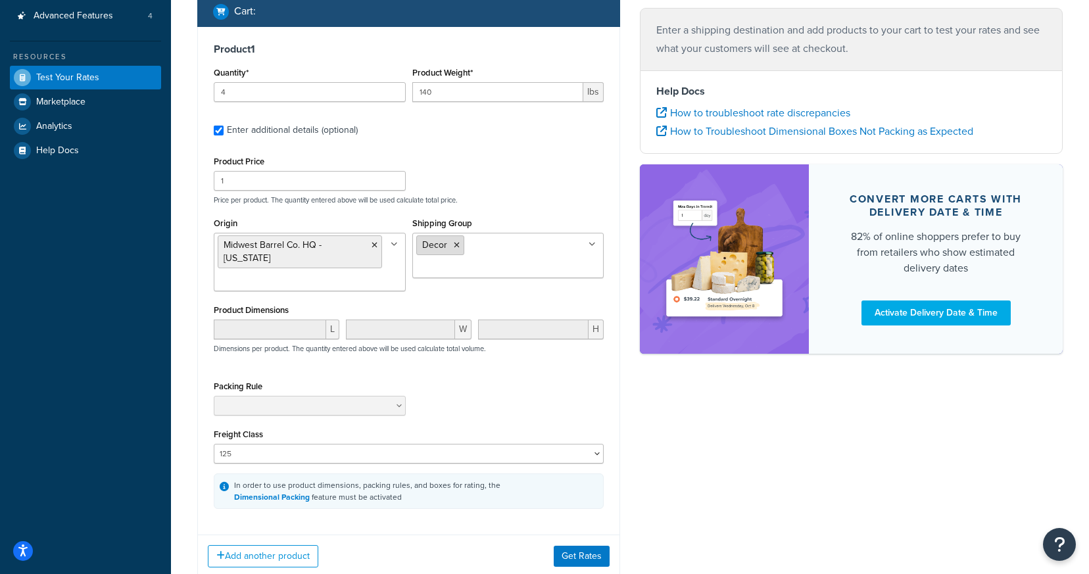
scroll to position [222, 0]
click at [550, 157] on div "Product Price 1 Price per product. The quantity entered above will be used calc…" at bounding box center [409, 177] width 397 height 52
